Goal: Communication & Community: Participate in discussion

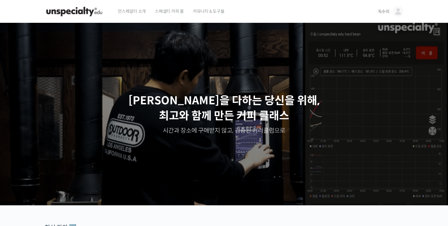
click at [395, 10] on img at bounding box center [397, 11] width 11 height 11
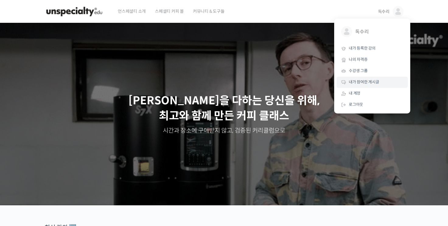
click at [361, 80] on span "내가 참여한 게시글" at bounding box center [363, 81] width 30 height 5
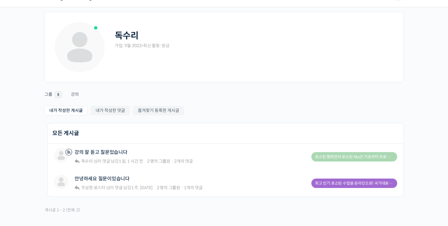
scroll to position [30, 0]
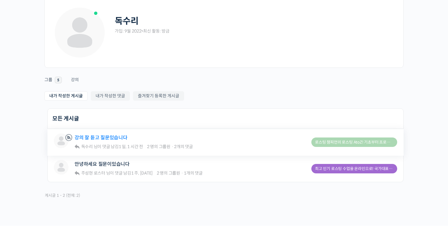
click at [102, 139] on link "강의 잘 듣고 질문있습니다" at bounding box center [100, 138] width 53 height 6
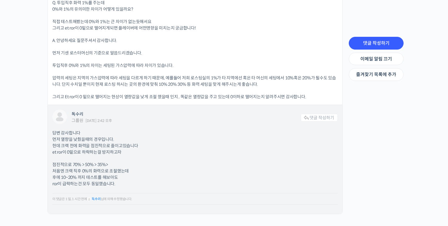
scroll to position [353, 0]
